Goal: Information Seeking & Learning: Learn about a topic

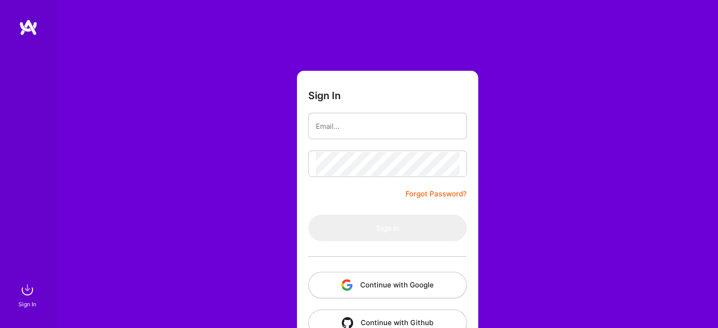
click at [408, 285] on button "Continue with Google" at bounding box center [387, 285] width 159 height 26
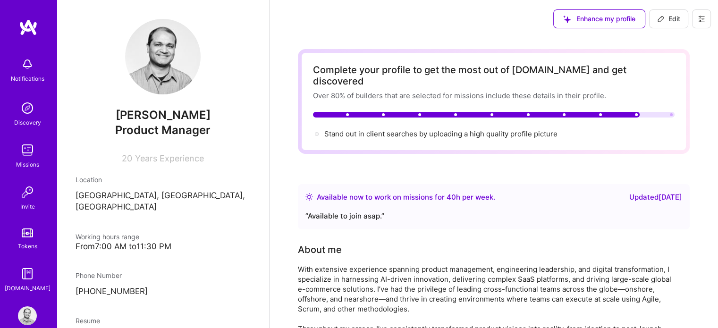
click at [18, 165] on div "Missions" at bounding box center [27, 164] width 23 height 10
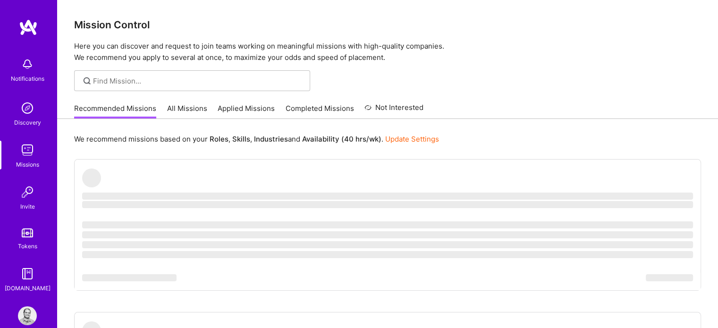
click at [172, 109] on link "All Missions" at bounding box center [187, 111] width 40 height 16
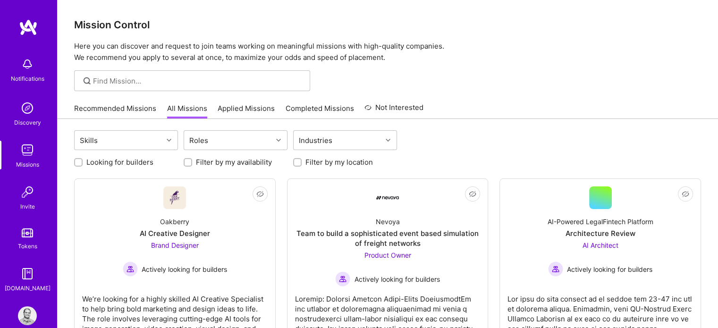
click at [78, 163] on input "Looking for builders" at bounding box center [79, 162] width 7 height 7
checkbox input "true"
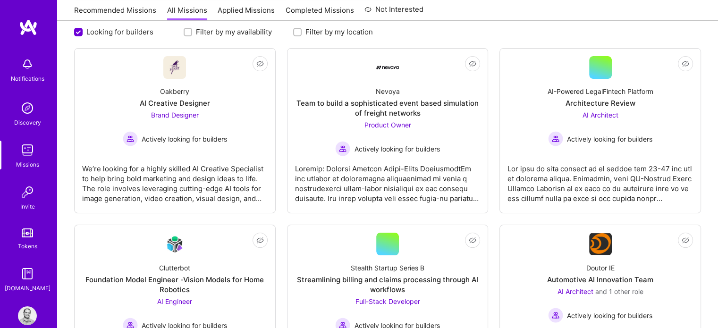
scroll to position [142, 0]
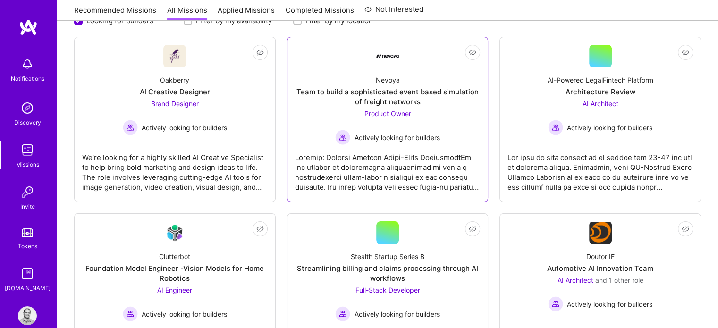
click at [393, 82] on div "Nevoya" at bounding box center [387, 80] width 24 height 10
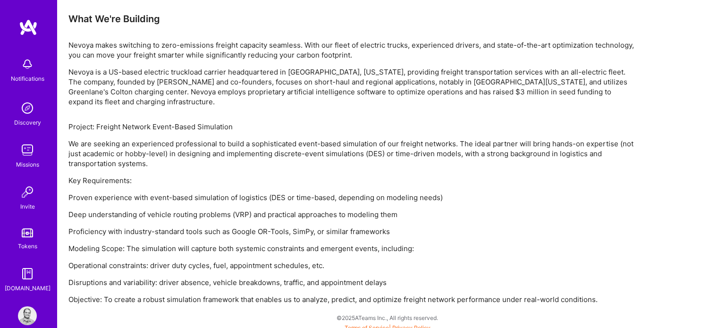
scroll to position [586, 0]
